Goal: Task Accomplishment & Management: Use online tool/utility

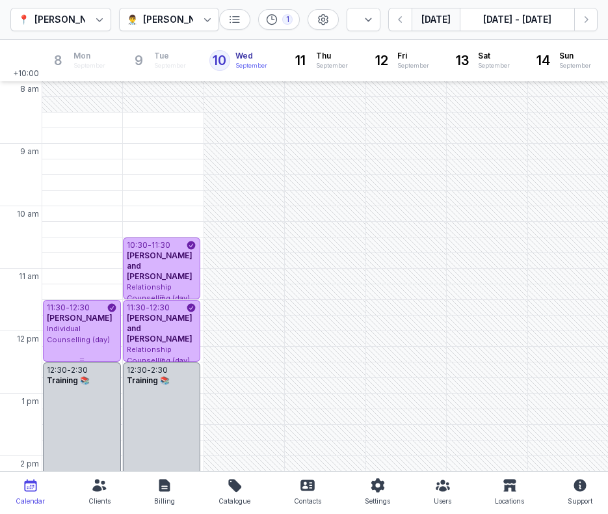
select select "week"
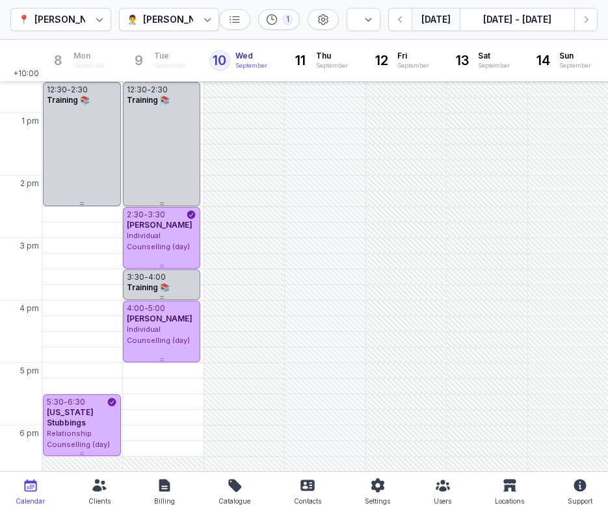
scroll to position [360, 0]
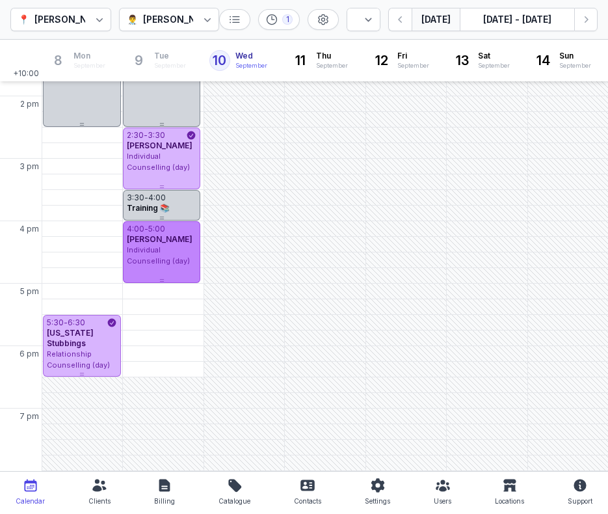
click at [179, 234] on div "[PERSON_NAME]" at bounding box center [162, 239] width 70 height 10
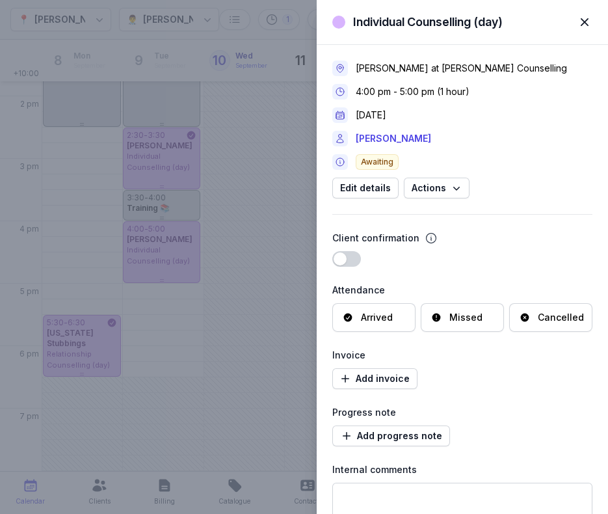
click at [372, 306] on div "Arrived" at bounding box center [373, 317] width 83 height 29
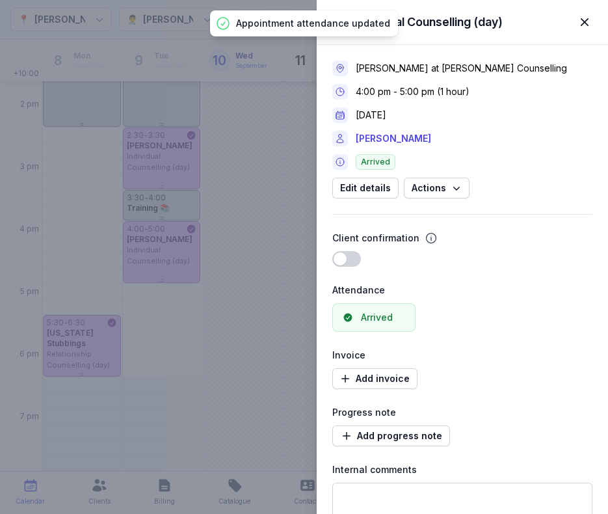
click at [580, 21] on span "button" at bounding box center [584, 22] width 29 height 29
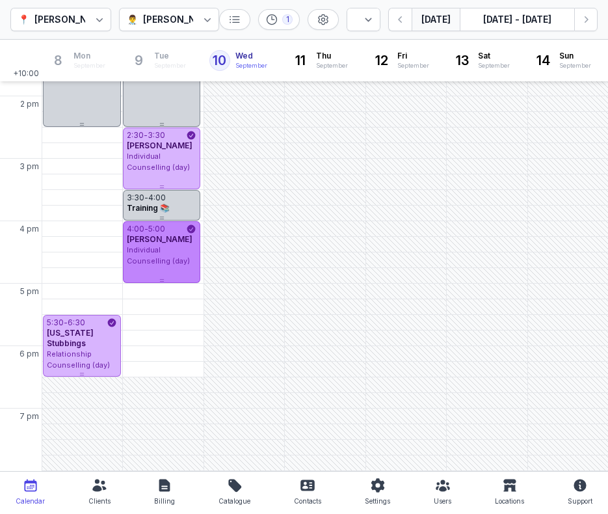
click at [181, 243] on div "[PERSON_NAME]" at bounding box center [162, 239] width 70 height 10
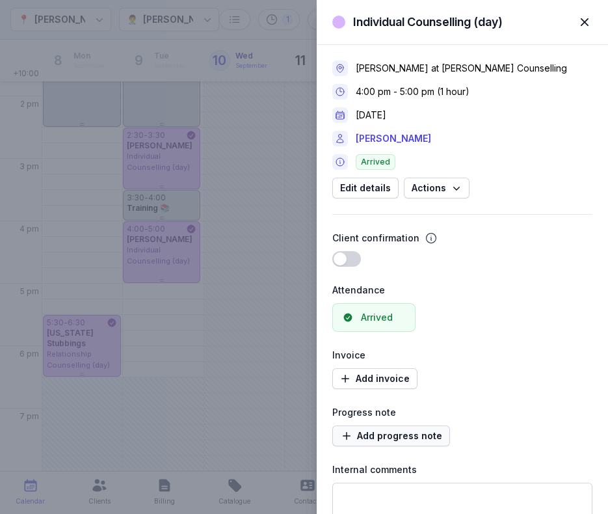
click at [389, 434] on span "Add progress note" at bounding box center [391, 436] width 102 height 16
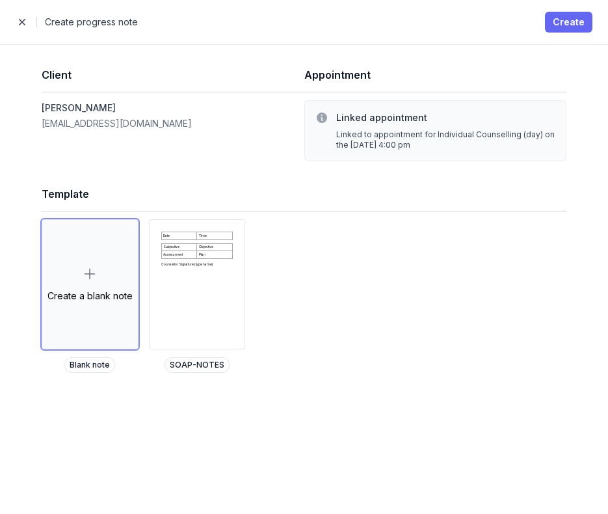
click at [564, 20] on span "Create" at bounding box center [569, 22] width 32 height 16
select select
select select "***"
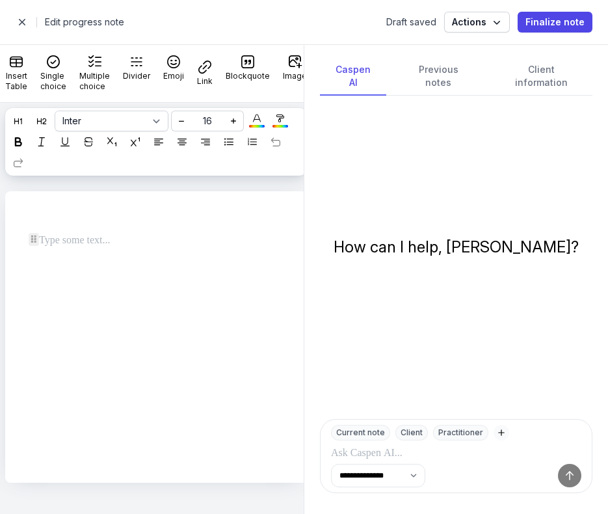
click at [164, 244] on p at bounding box center [152, 241] width 226 height 16
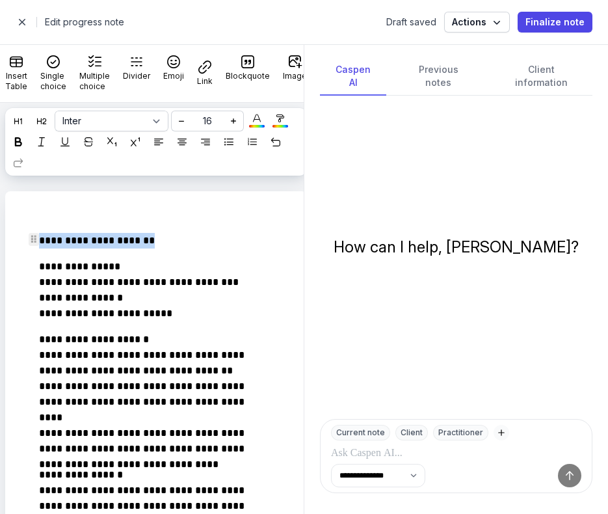
drag, startPoint x: 164, startPoint y: 244, endPoint x: -51, endPoint y: 234, distance: 214.9
click at [0, 234] on html "**********" at bounding box center [304, 257] width 608 height 514
click at [23, 143] on icon at bounding box center [18, 141] width 9 height 9
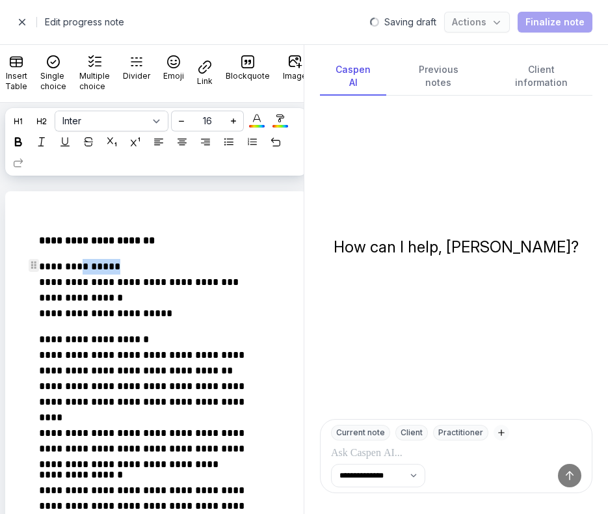
drag, startPoint x: 137, startPoint y: 269, endPoint x: 75, endPoint y: 269, distance: 61.1
click at [75, 269] on p "**********" at bounding box center [144, 290] width 210 height 62
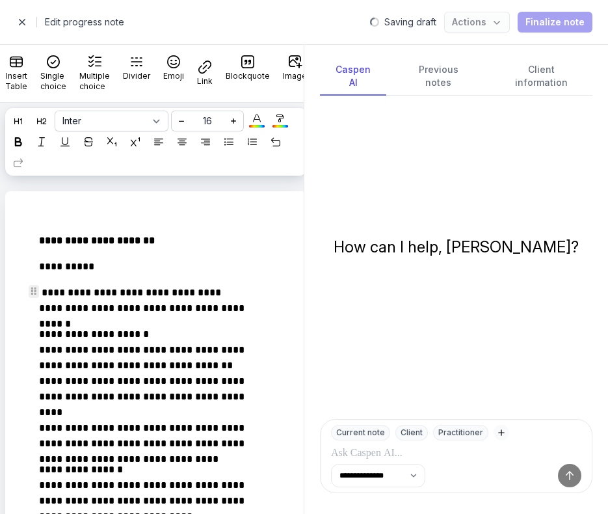
click at [246, 289] on p "**********" at bounding box center [144, 300] width 210 height 31
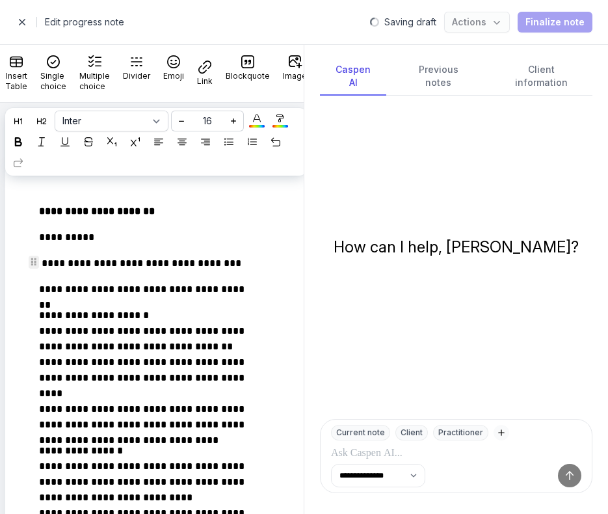
scroll to position [29, 0]
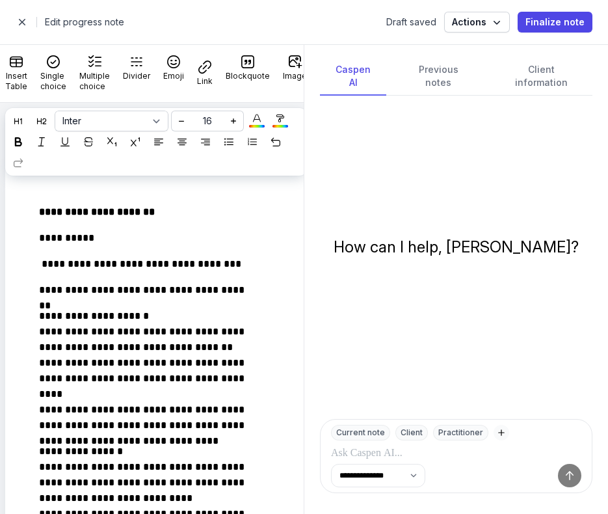
click at [194, 204] on p "**********" at bounding box center [144, 212] width 210 height 16
click at [188, 208] on p "**********" at bounding box center [144, 212] width 210 height 16
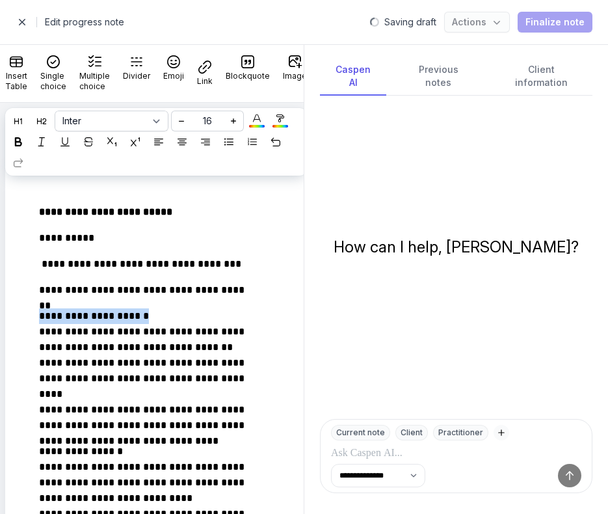
drag, startPoint x: 152, startPoint y: 319, endPoint x: -2, endPoint y: 318, distance: 153.5
click at [0, 318] on html "**********" at bounding box center [304, 257] width 608 height 514
click at [26, 134] on div at bounding box center [18, 142] width 16 height 16
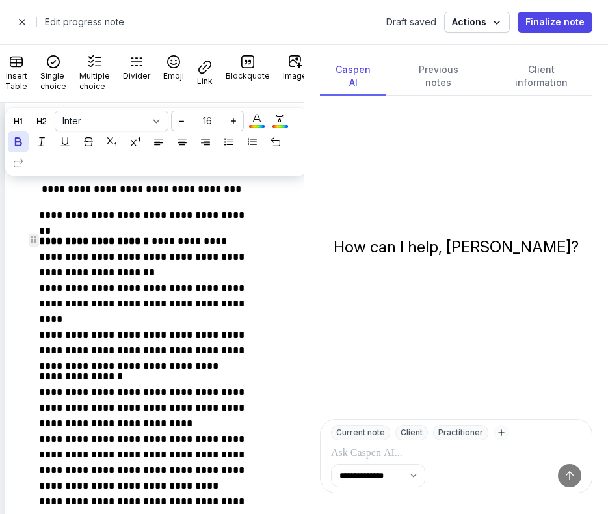
scroll to position [109, 0]
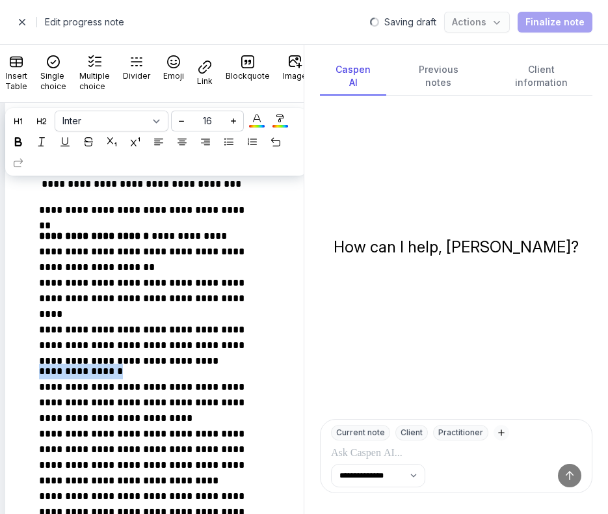
drag, startPoint x: 124, startPoint y: 373, endPoint x: 15, endPoint y: 369, distance: 108.7
click at [23, 139] on icon at bounding box center [18, 141] width 9 height 9
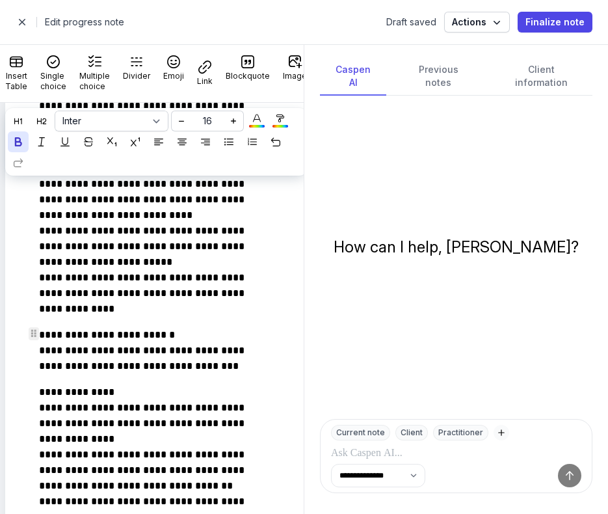
scroll to position [789, 0]
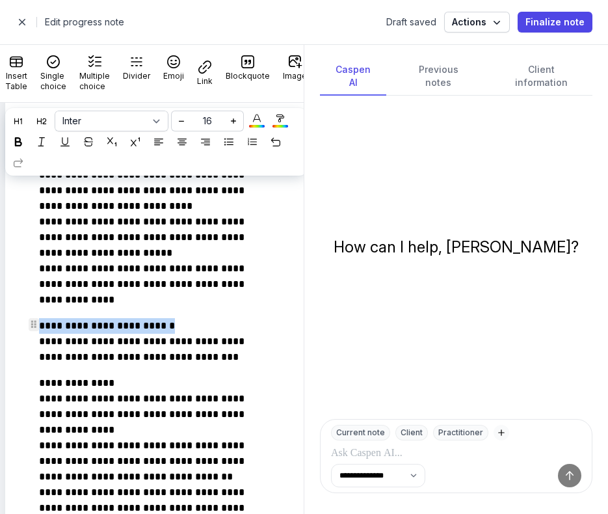
drag, startPoint x: 180, startPoint y: 326, endPoint x: 10, endPoint y: 323, distance: 169.1
click at [10, 323] on div "**********" at bounding box center [156, 128] width 302 height 1452
click at [23, 142] on icon at bounding box center [18, 141] width 9 height 9
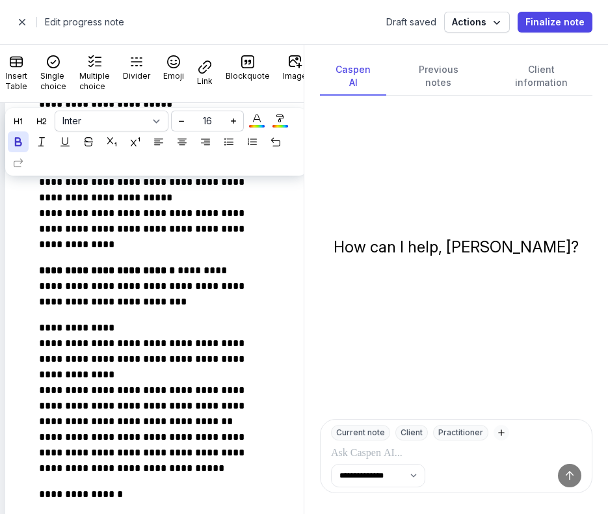
scroll to position [845, 0]
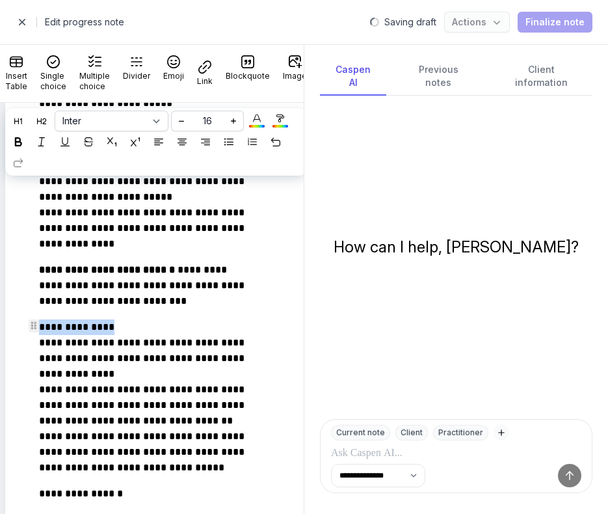
drag, startPoint x: 109, startPoint y: 323, endPoint x: 32, endPoint y: 321, distance: 76.8
click at [32, 321] on div "**********" at bounding box center [147, 72] width 258 height 1389
click at [26, 147] on div at bounding box center [18, 142] width 16 height 16
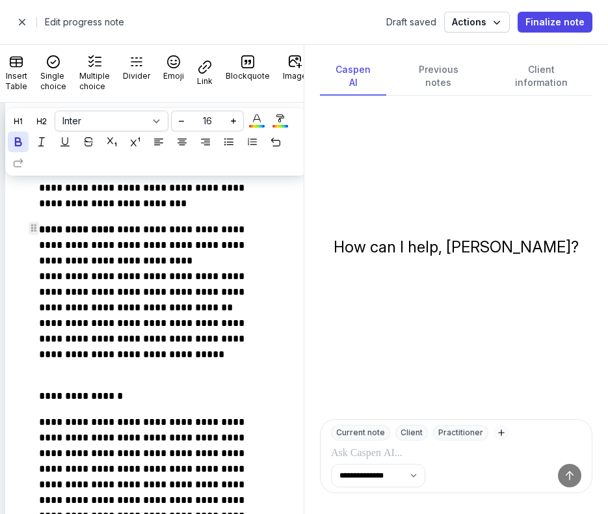
scroll to position [1019, 0]
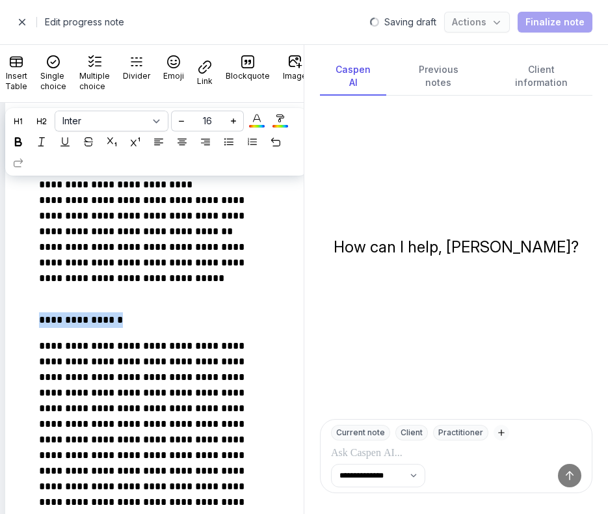
drag, startPoint x: 135, startPoint y: 316, endPoint x: 14, endPoint y: 312, distance: 120.4
click at [23, 142] on icon at bounding box center [18, 141] width 9 height 9
click at [25, 25] on span "button" at bounding box center [22, 22] width 26 height 26
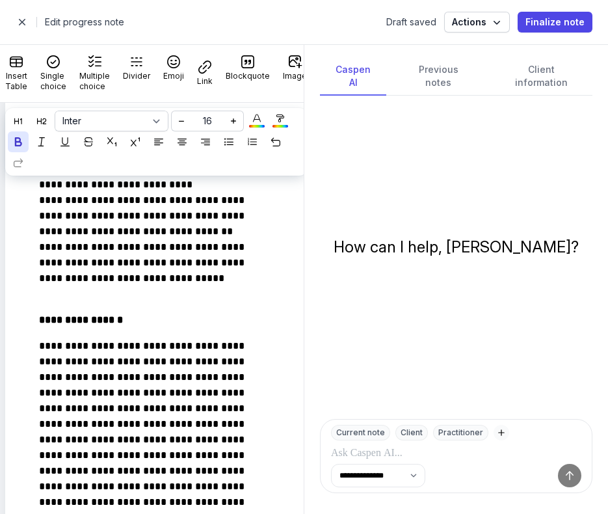
click at [25, 16] on span "button" at bounding box center [22, 22] width 26 height 26
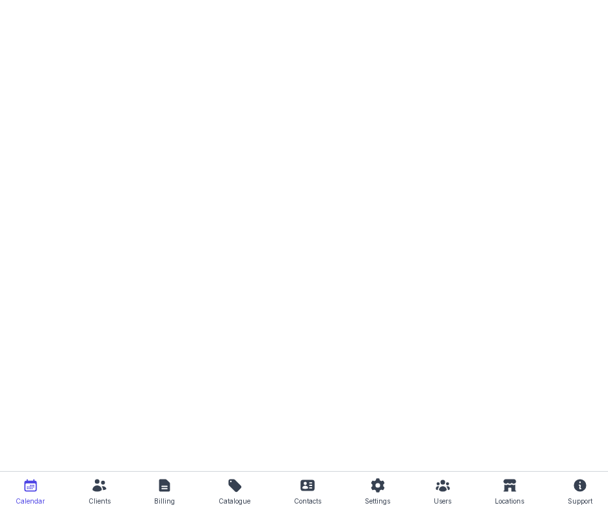
select select "week"
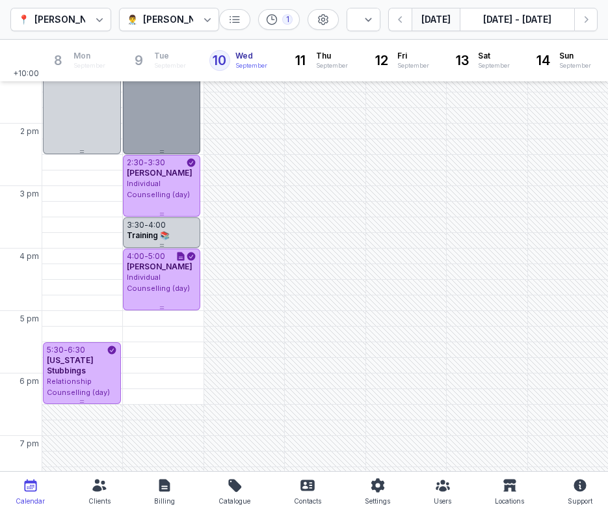
scroll to position [334, 0]
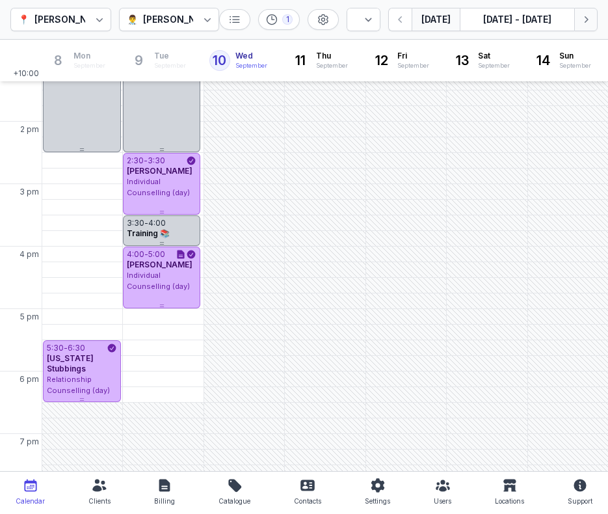
click at [580, 22] on icon "button" at bounding box center [586, 19] width 13 height 13
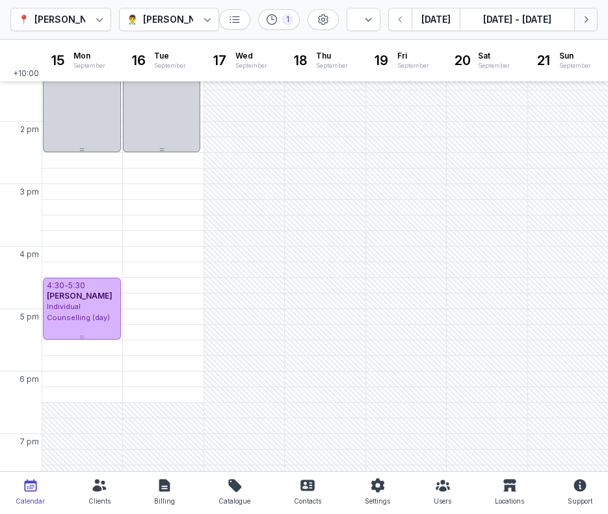
click at [580, 22] on icon "button" at bounding box center [586, 19] width 13 height 13
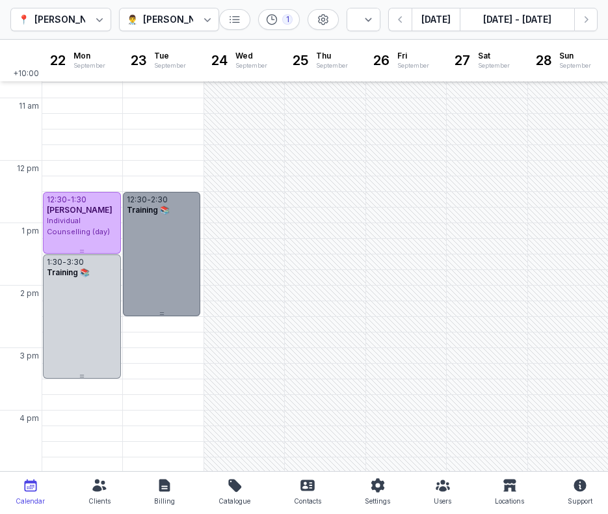
scroll to position [360, 0]
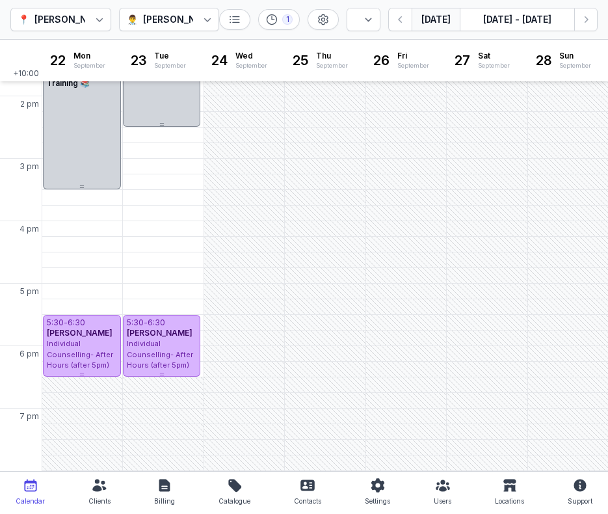
click at [429, 25] on button "[DATE]" at bounding box center [436, 19] width 48 height 23
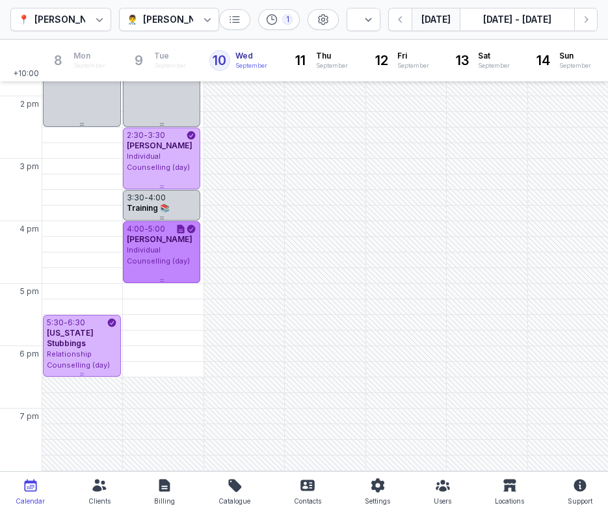
click at [168, 254] on div "Individual Counselling (day)" at bounding box center [162, 255] width 70 height 21
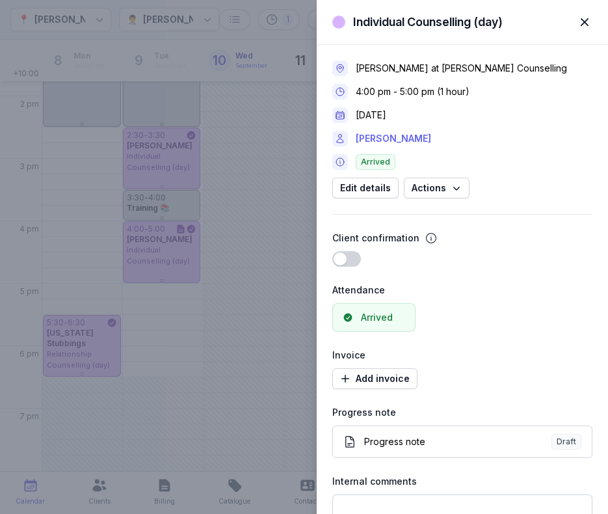
click at [388, 138] on link "[PERSON_NAME]" at bounding box center [393, 139] width 75 height 16
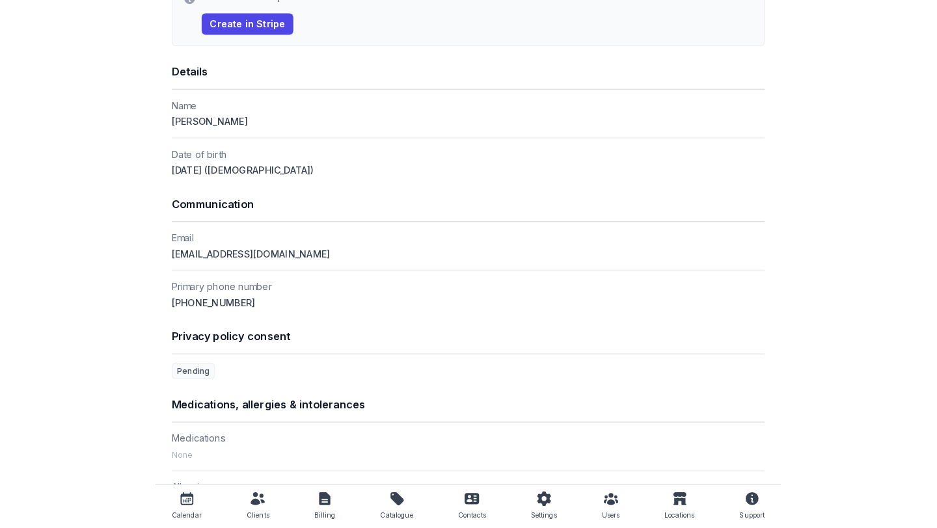
scroll to position [1402, 0]
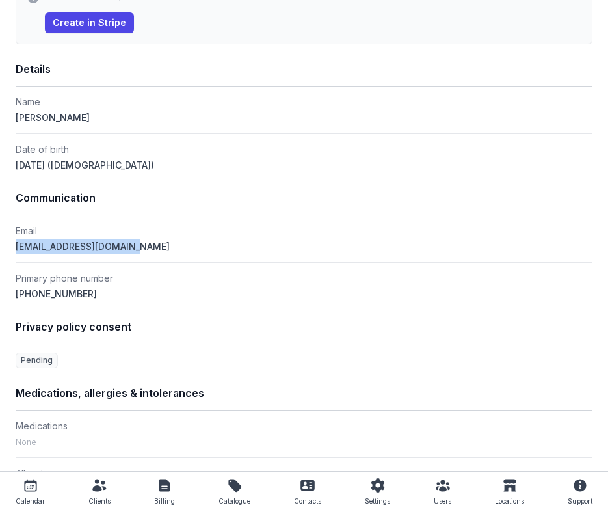
drag, startPoint x: 155, startPoint y: 257, endPoint x: -7, endPoint y: 248, distance: 162.2
click at [0, 248] on html "Dashboard Calendar Clients Sessions Billing Contacts My business Reports Help S…" at bounding box center [304, 257] width 608 height 514
copy span "[EMAIL_ADDRESS][DOMAIN_NAME]"
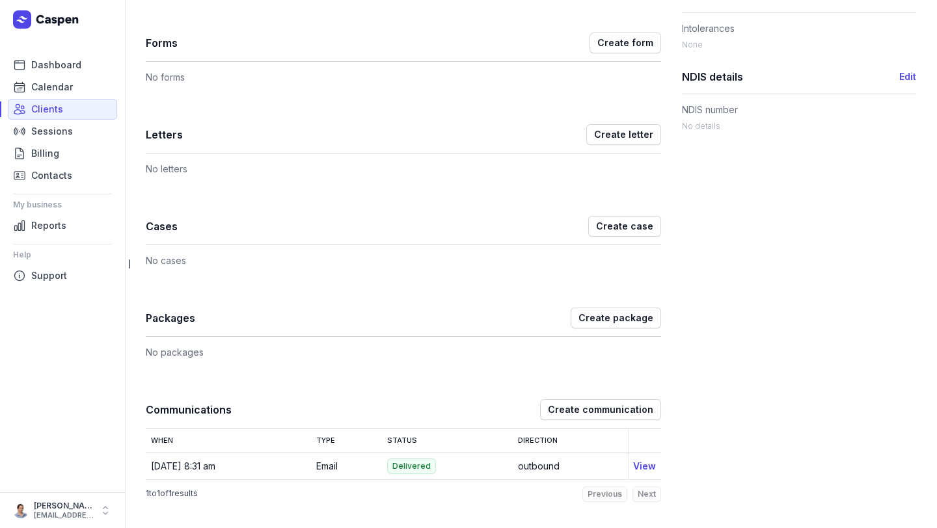
scroll to position [0, 0]
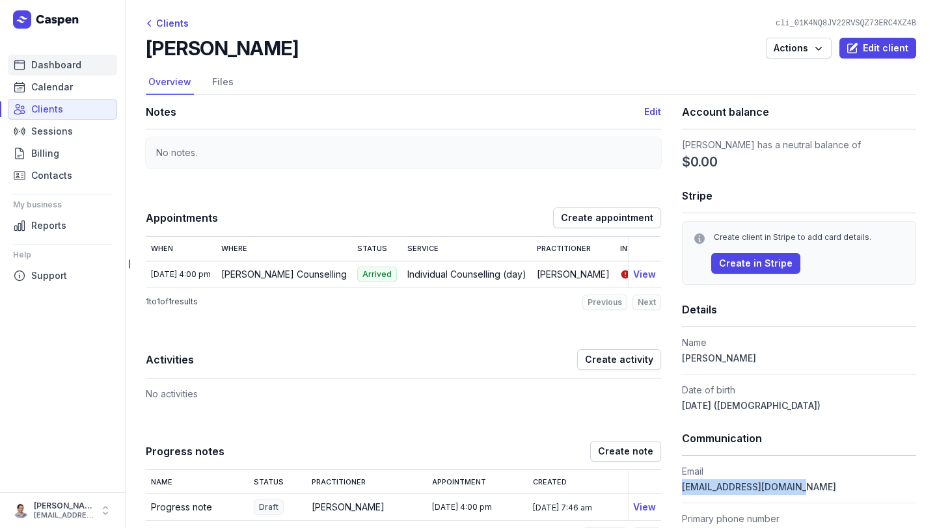
click at [54, 70] on span "Dashboard" at bounding box center [56, 65] width 50 height 16
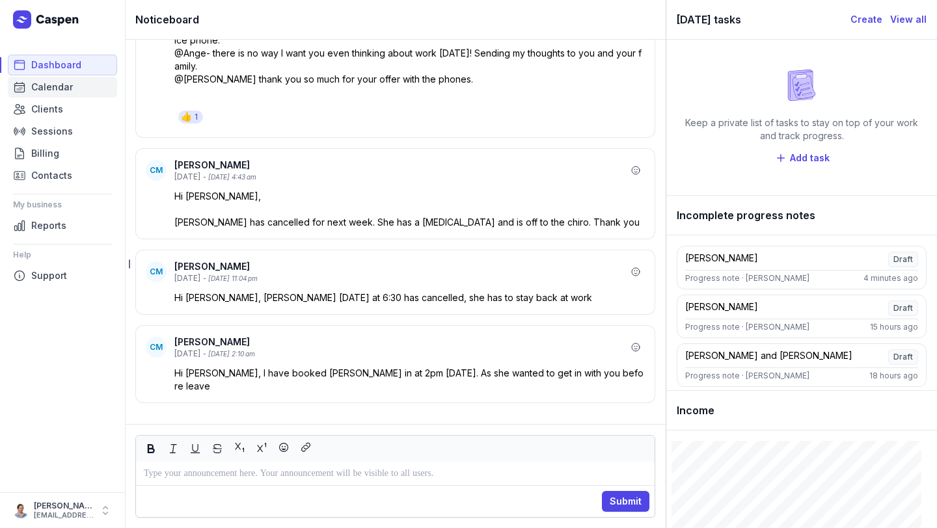
click at [45, 92] on span "Calendar" at bounding box center [52, 87] width 42 height 16
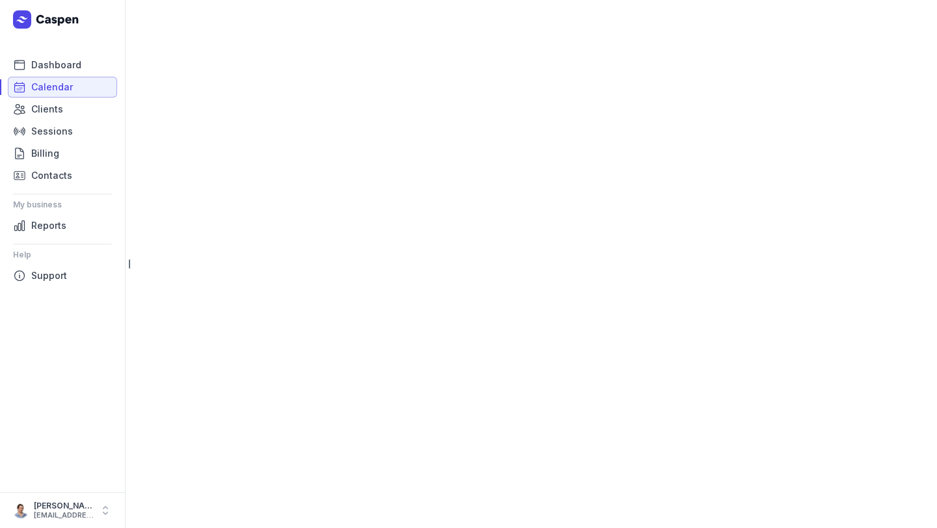
select select "week"
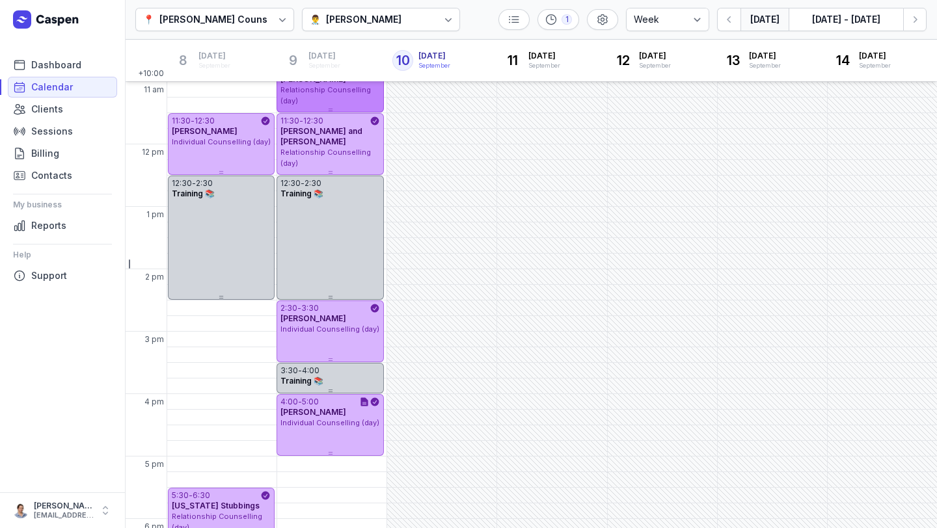
scroll to position [187, 0]
click at [607, 25] on icon "button" at bounding box center [914, 19] width 13 height 13
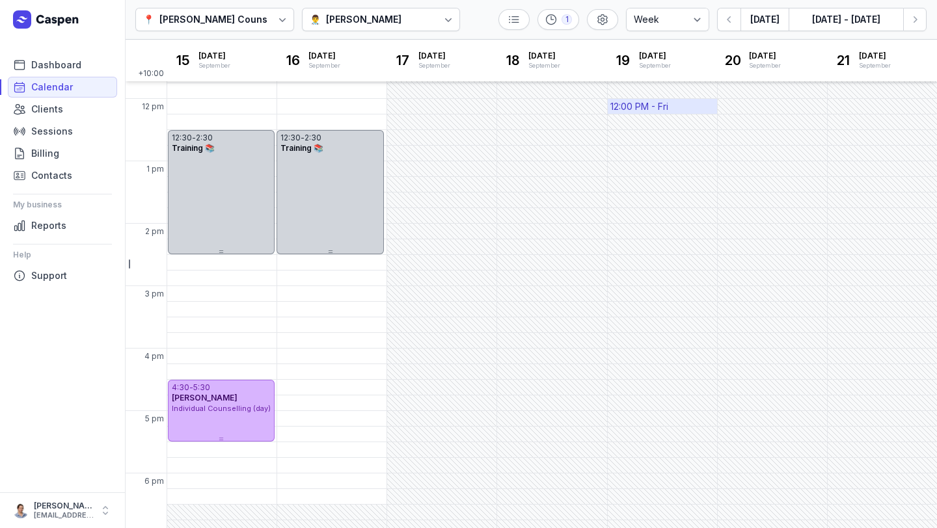
scroll to position [233, 0]
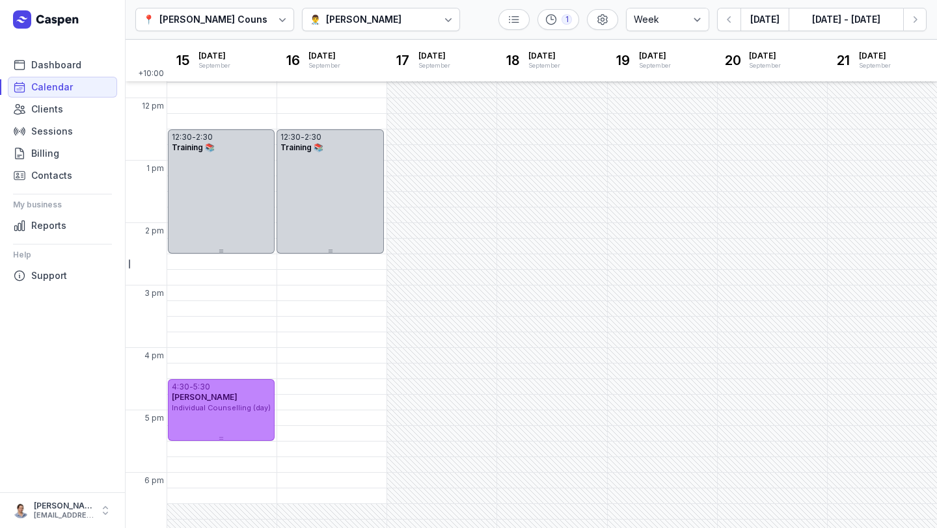
click at [224, 431] on div "4:30 - 5:30 [PERSON_NAME] Individual Counselling (day)" at bounding box center [221, 410] width 107 height 62
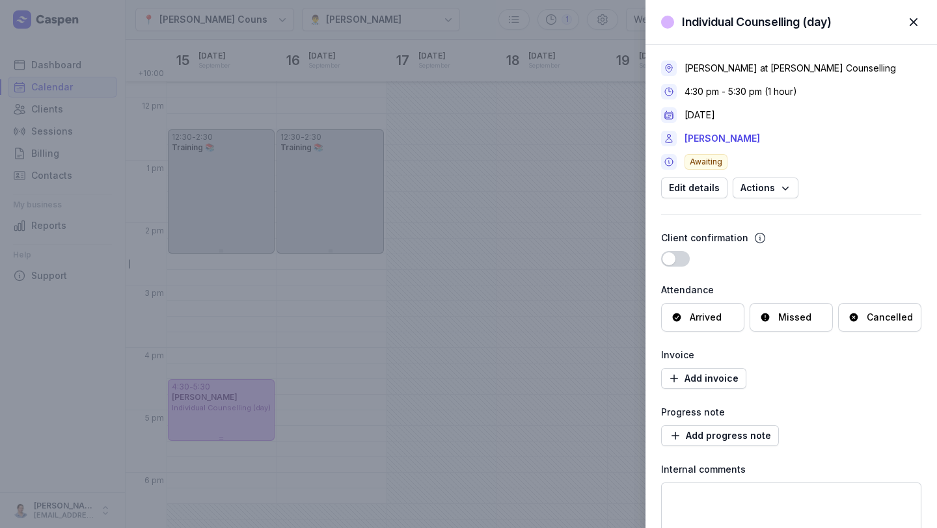
click at [607, 18] on span "button" at bounding box center [913, 22] width 29 height 29
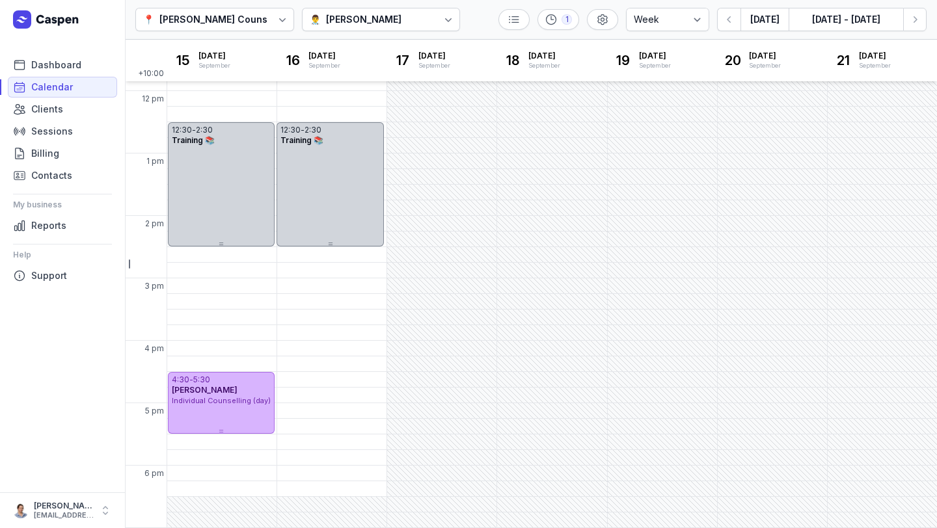
scroll to position [241, 0]
click at [400, 26] on div "👨‍⚕️ [PERSON_NAME]" at bounding box center [381, 19] width 159 height 23
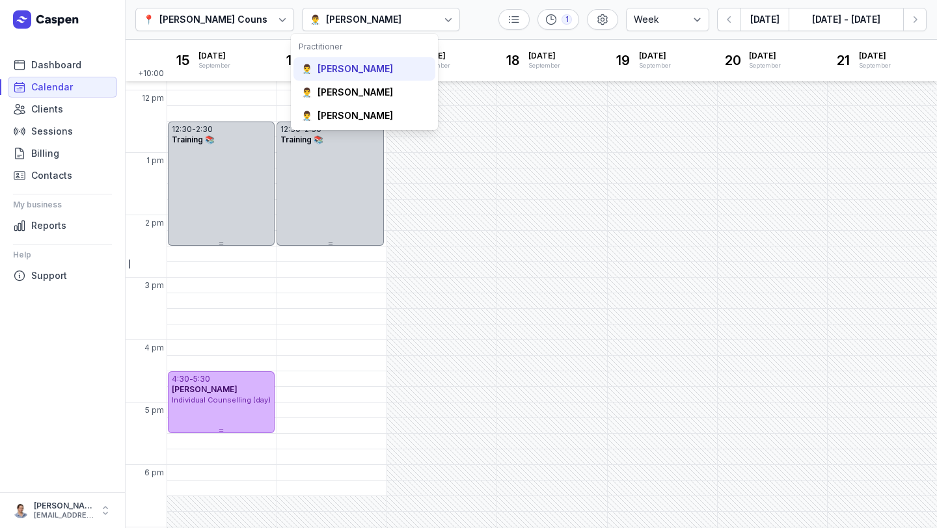
click at [374, 72] on div "[PERSON_NAME]" at bounding box center [354, 68] width 75 height 13
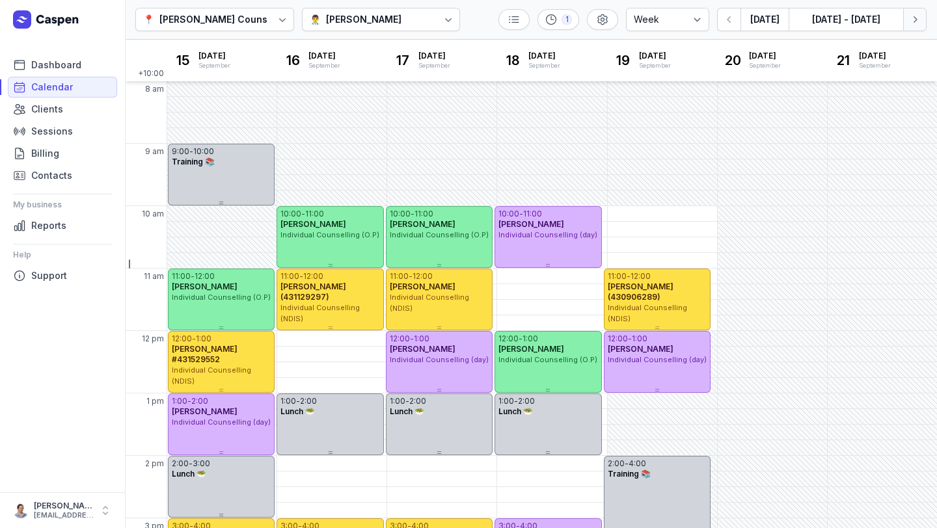
click at [607, 15] on icon "button" at bounding box center [914, 19] width 13 height 13
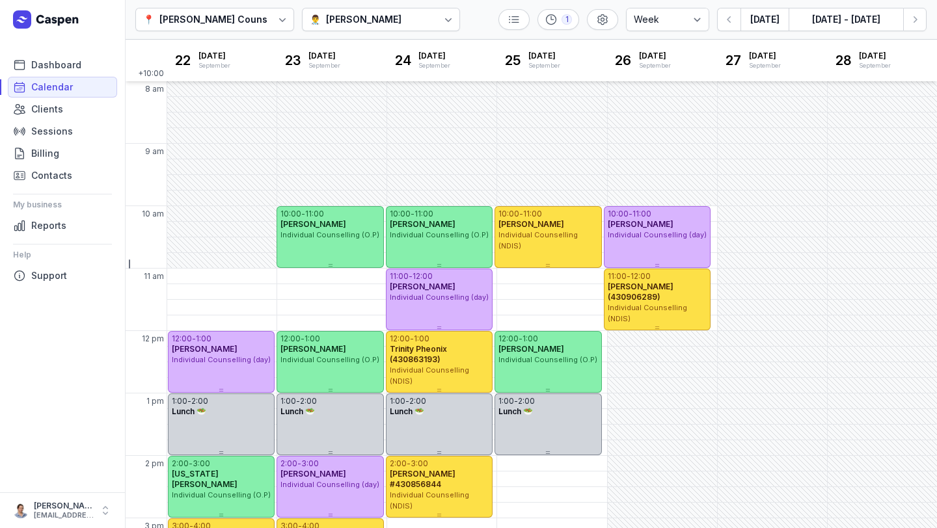
click at [364, 25] on div "[PERSON_NAME]" at bounding box center [363, 20] width 75 height 16
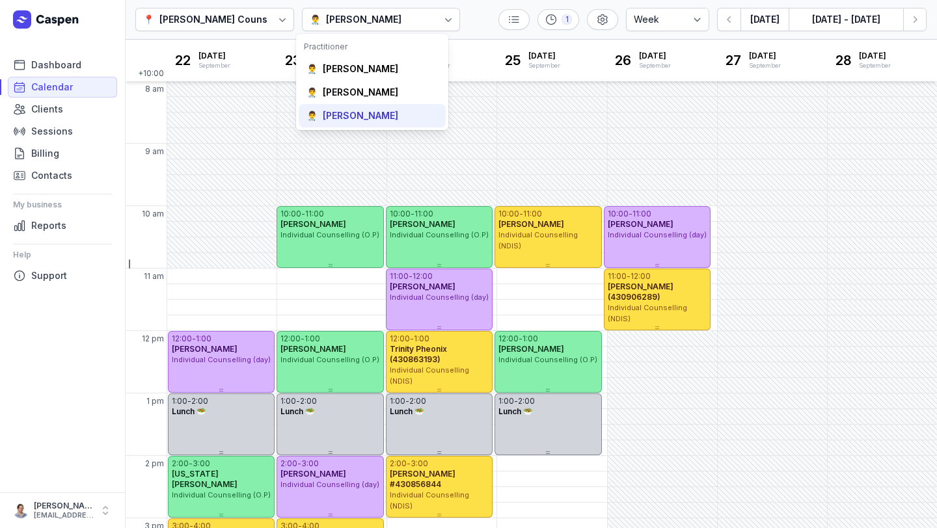
click at [355, 115] on div "[PERSON_NAME]" at bounding box center [360, 115] width 75 height 13
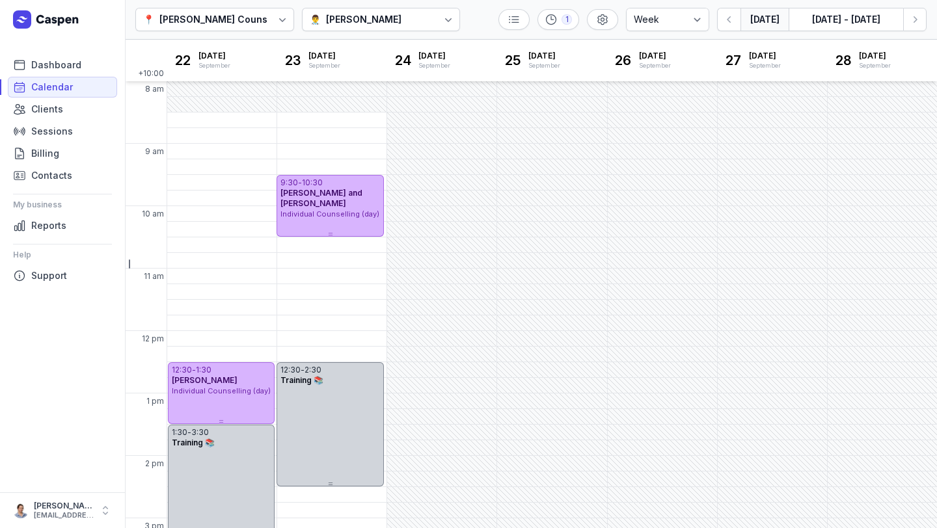
click at [607, 19] on button "[DATE]" at bounding box center [764, 19] width 48 height 23
